Goal: Information Seeking & Learning: Learn about a topic

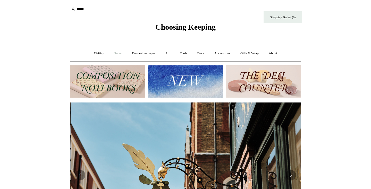
scroll to position [0, 231]
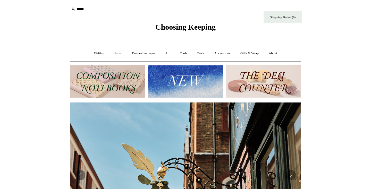
click at [114, 51] on link "Paper +" at bounding box center [118, 54] width 17 height 14
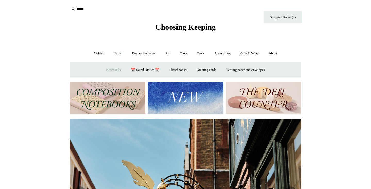
click at [109, 69] on link "Notebooks +" at bounding box center [113, 70] width 24 height 14
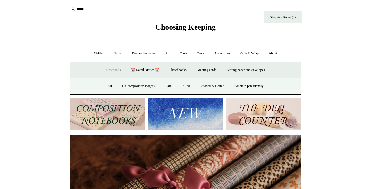
scroll to position [0, 462]
click at [105, 86] on link "All" at bounding box center [110, 86] width 14 height 14
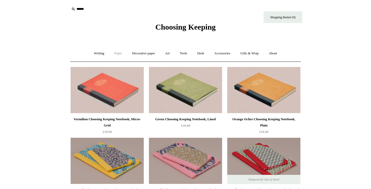
click at [112, 55] on link "Paper +" at bounding box center [118, 54] width 17 height 14
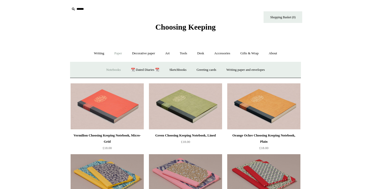
click at [112, 70] on link "Notebooks +" at bounding box center [113, 70] width 24 height 14
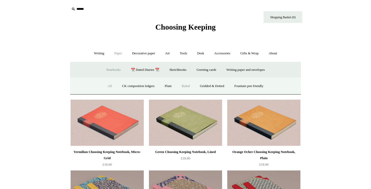
click at [185, 86] on link "Ruled" at bounding box center [185, 86] width 17 height 14
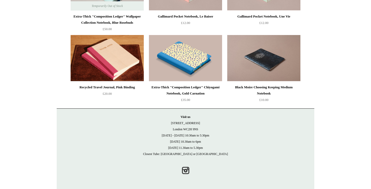
scroll to position [1023, 0]
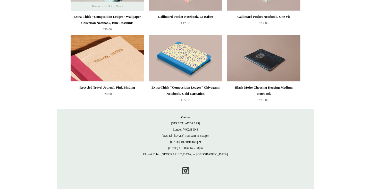
click at [126, 76] on img at bounding box center [107, 58] width 73 height 46
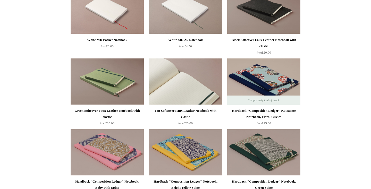
scroll to position [291, 0]
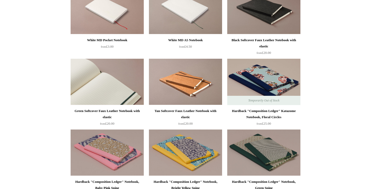
click at [115, 69] on img at bounding box center [107, 82] width 73 height 46
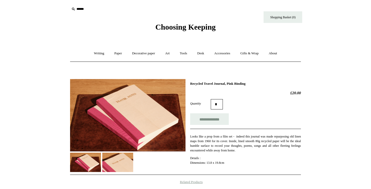
click at [116, 156] on img at bounding box center [117, 162] width 31 height 19
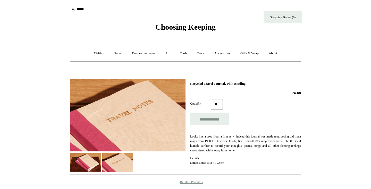
click at [96, 155] on img at bounding box center [85, 162] width 31 height 19
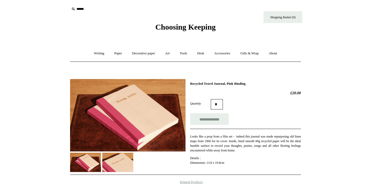
click at [124, 167] on img at bounding box center [117, 162] width 31 height 19
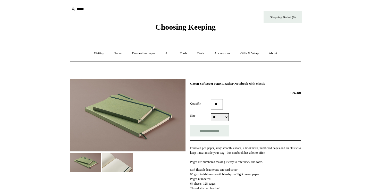
select select "**"
click at [117, 163] on img at bounding box center [117, 162] width 31 height 19
